Goal: Task Accomplishment & Management: Manage account settings

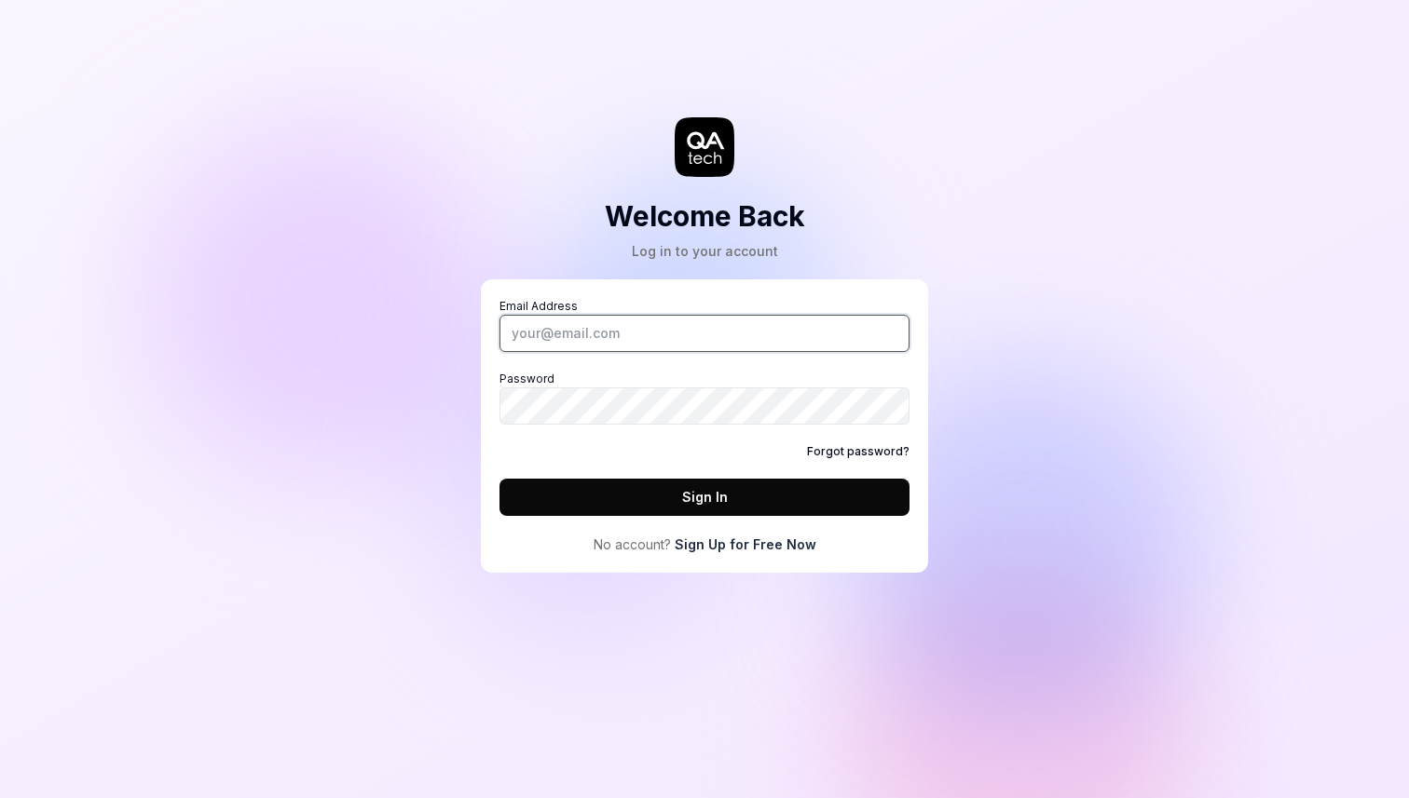
click at [683, 343] on input "Email Address" at bounding box center [704, 333] width 410 height 37
type input "chris.stryjewski@qa.tech"
click at [752, 491] on button "Sign In" at bounding box center [704, 497] width 410 height 37
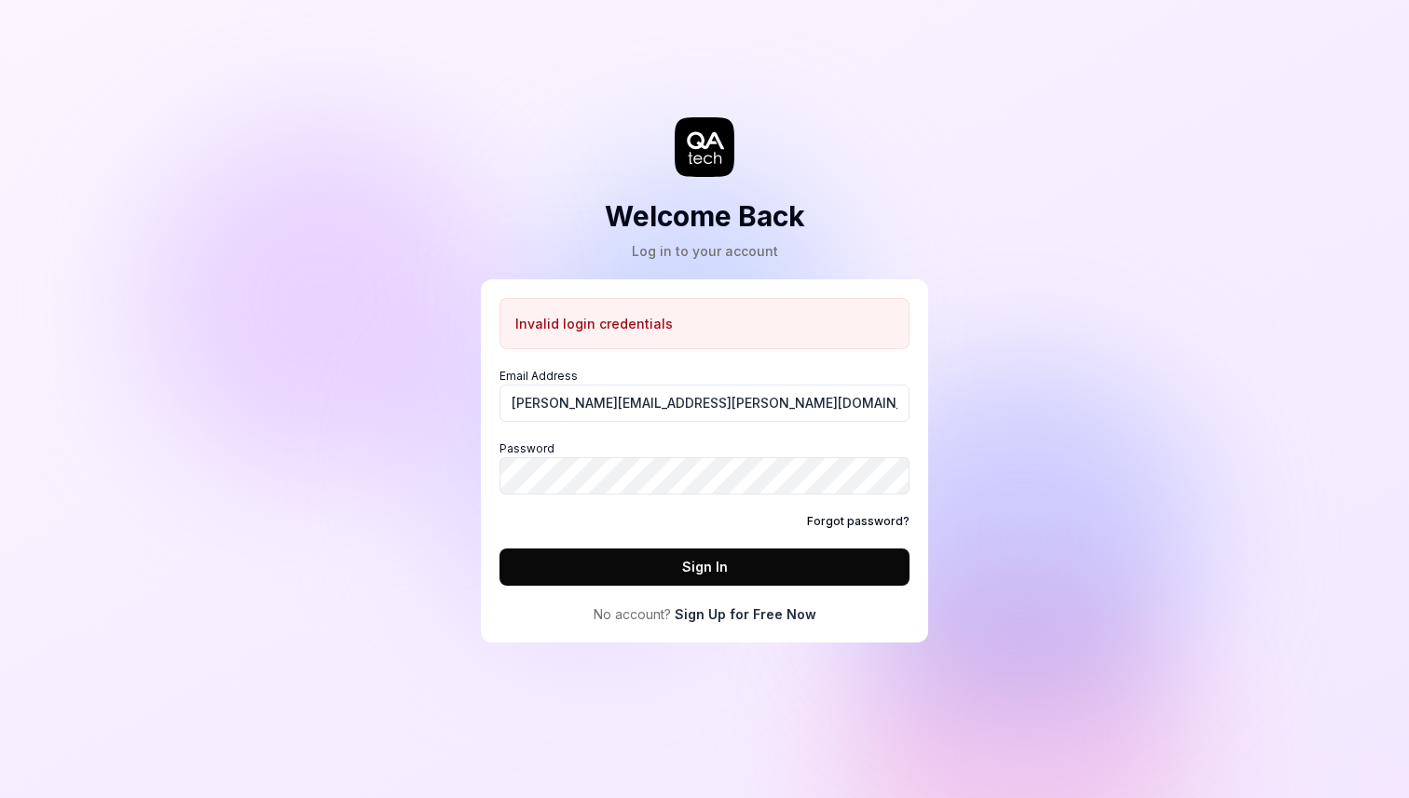
click at [989, 439] on div "Welcome Back Log in to your account Invalid login credentials Email Address chr…" at bounding box center [704, 399] width 1409 height 798
